Goal: Information Seeking & Learning: Learn about a topic

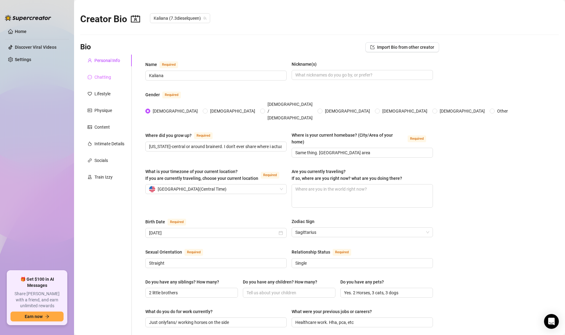
click at [102, 81] on div "Chatting" at bounding box center [105, 77] width 51 height 12
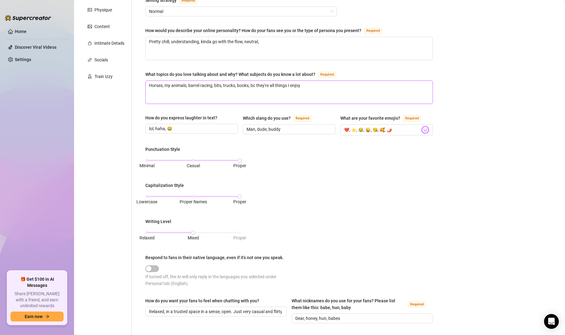
scroll to position [101, 0]
click at [102, 54] on div "Socials" at bounding box center [105, 60] width 51 height 12
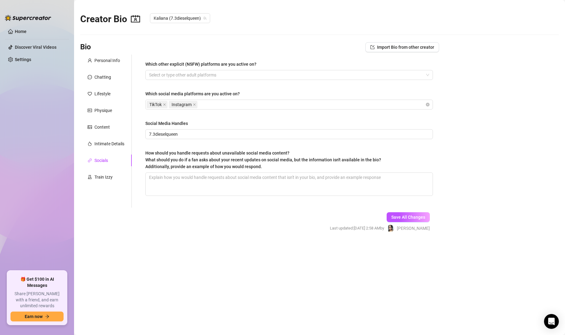
scroll to position [0, 0]
click at [124, 79] on div "Chatting" at bounding box center [105, 77] width 51 height 12
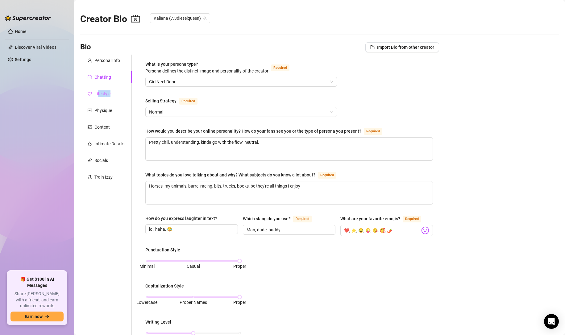
drag, startPoint x: 121, startPoint y: 100, endPoint x: 98, endPoint y: 90, distance: 24.3
click at [98, 90] on div "Personal Info Chatting Lifestyle Physique Content Intimate Details Socials Trai…" at bounding box center [105, 285] width 51 height 460
click at [98, 90] on div "Lifestyle" at bounding box center [102, 93] width 16 height 7
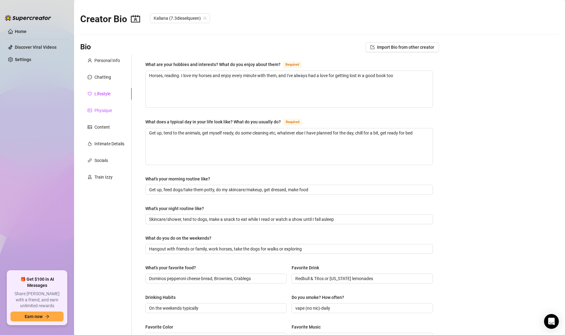
click at [106, 113] on div "Physique" at bounding box center [103, 110] width 18 height 7
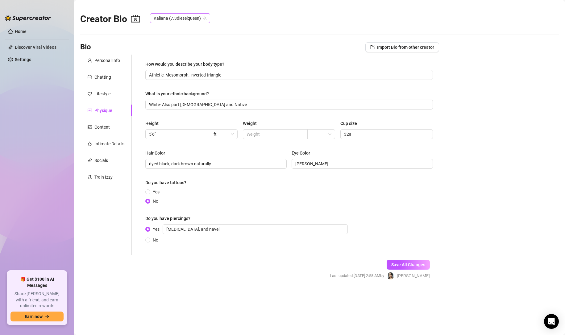
click at [202, 17] on span "Kaliana (7.3dieselqueen)" at bounding box center [180, 18] width 53 height 9
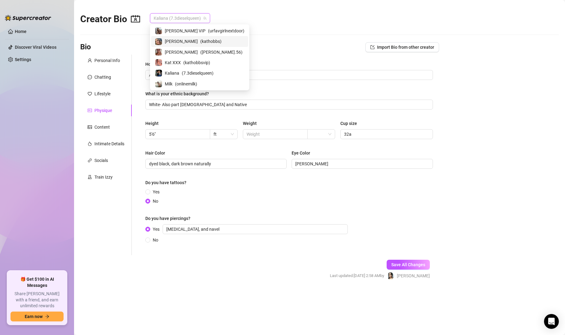
click at [185, 39] on span "[PERSON_NAME]" at bounding box center [181, 41] width 33 height 7
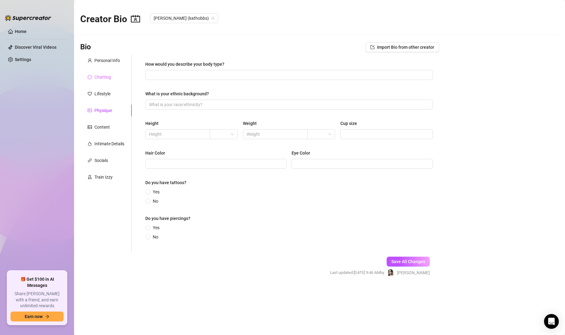
click at [116, 72] on div "Chatting" at bounding box center [105, 77] width 51 height 12
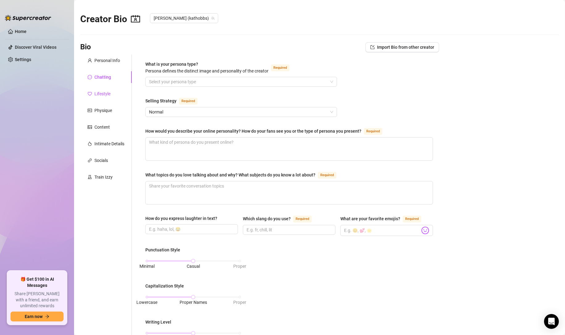
click at [104, 95] on div "Lifestyle" at bounding box center [102, 93] width 16 height 7
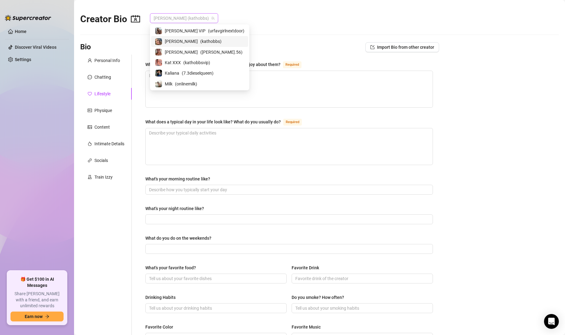
click at [172, 18] on span "[PERSON_NAME] (kathobbs)" at bounding box center [184, 18] width 61 height 9
click at [174, 51] on span "[PERSON_NAME]" at bounding box center [181, 52] width 33 height 7
